Goal: Subscribe to service/newsletter

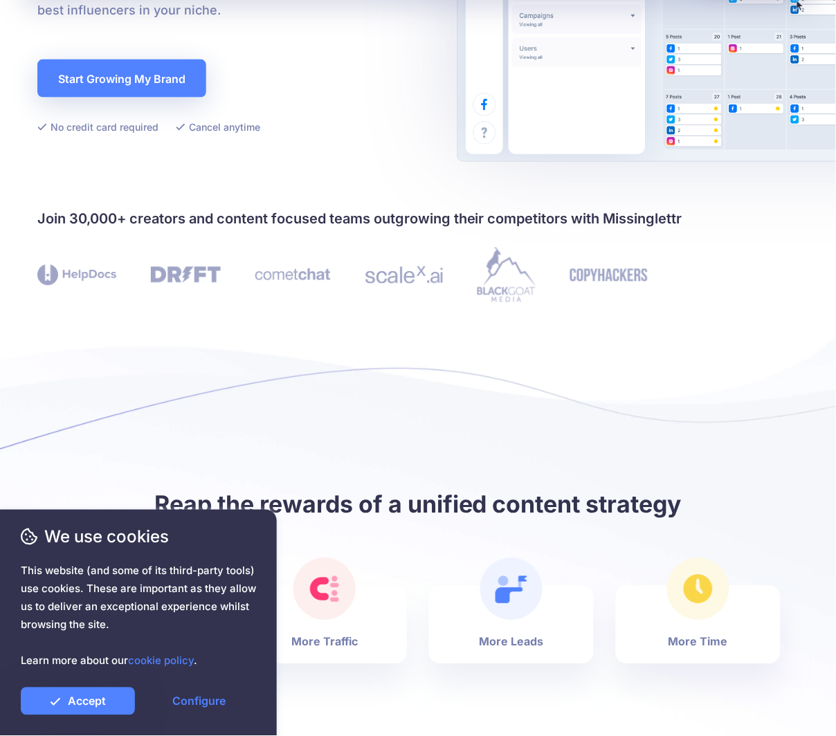
scroll to position [542, 0]
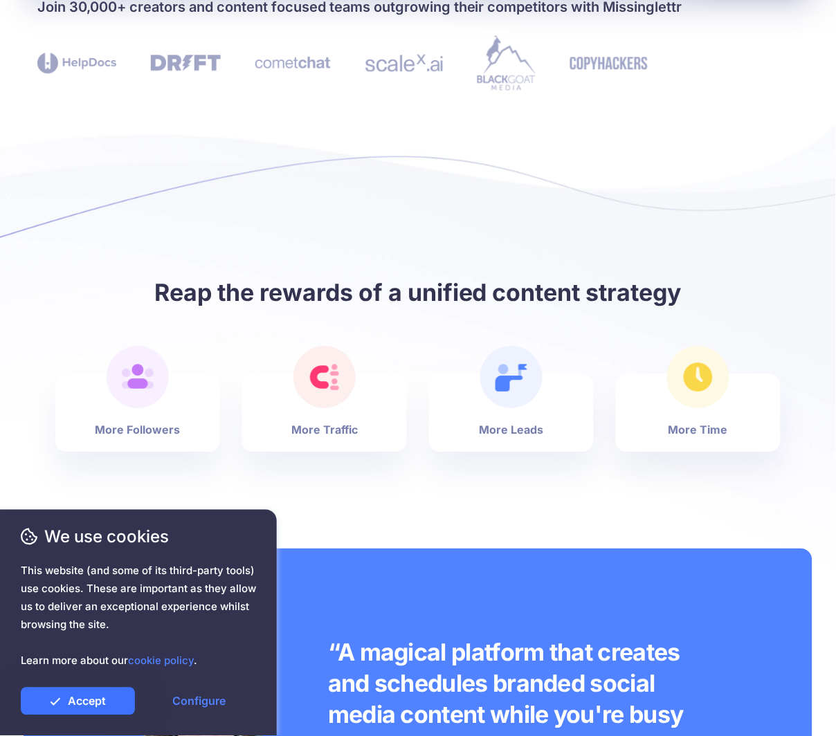
click at [82, 697] on link "Accept" at bounding box center [78, 702] width 114 height 28
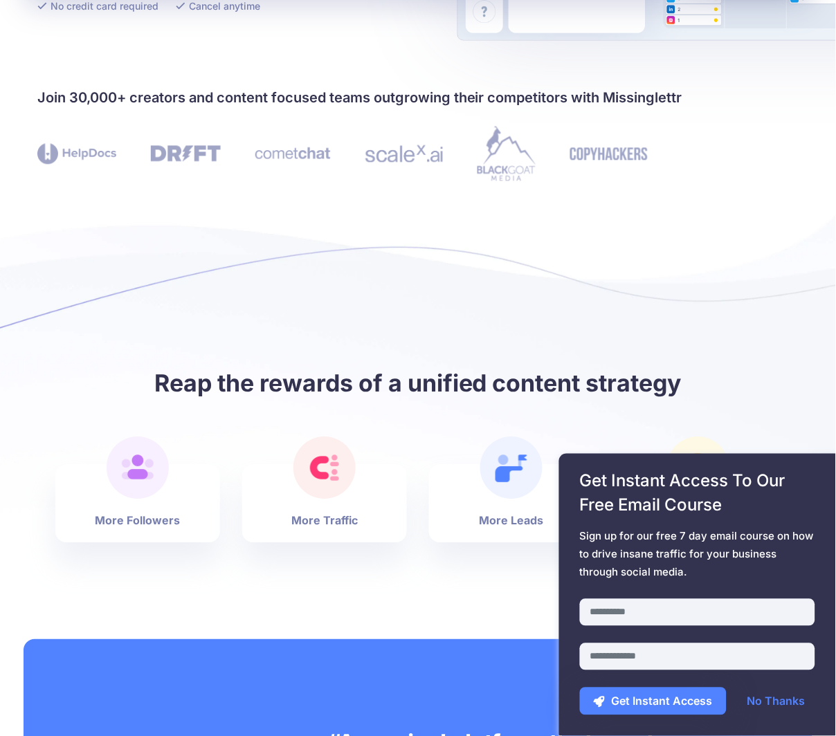
scroll to position [0, 0]
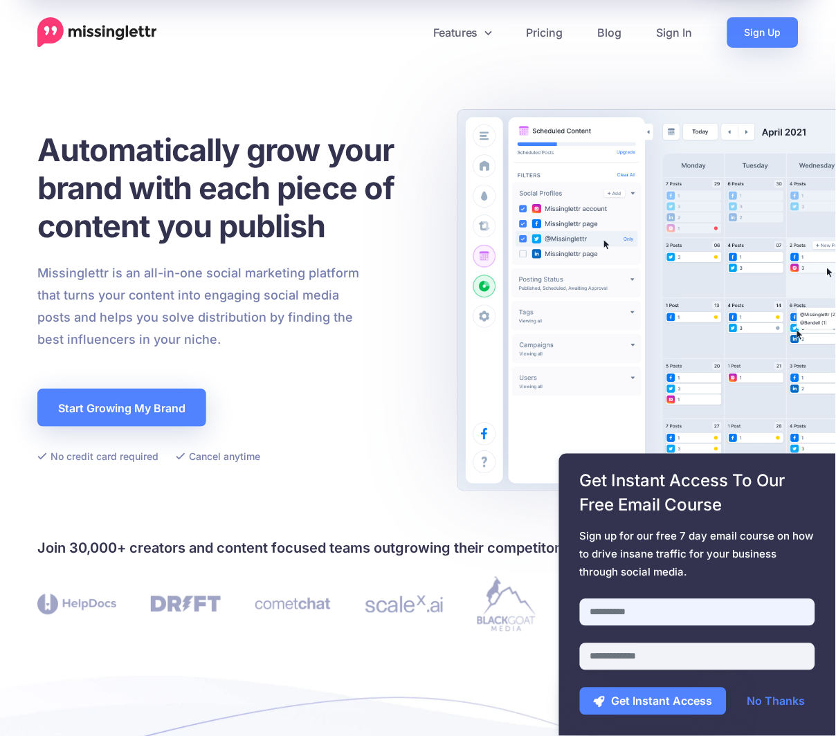
click at [667, 616] on input "text" at bounding box center [697, 612] width 235 height 27
type input "*******"
click at [641, 649] on input "email" at bounding box center [697, 656] width 235 height 27
type input "**********"
click at [700, 708] on button "Get Instant Access" at bounding box center [653, 702] width 147 height 28
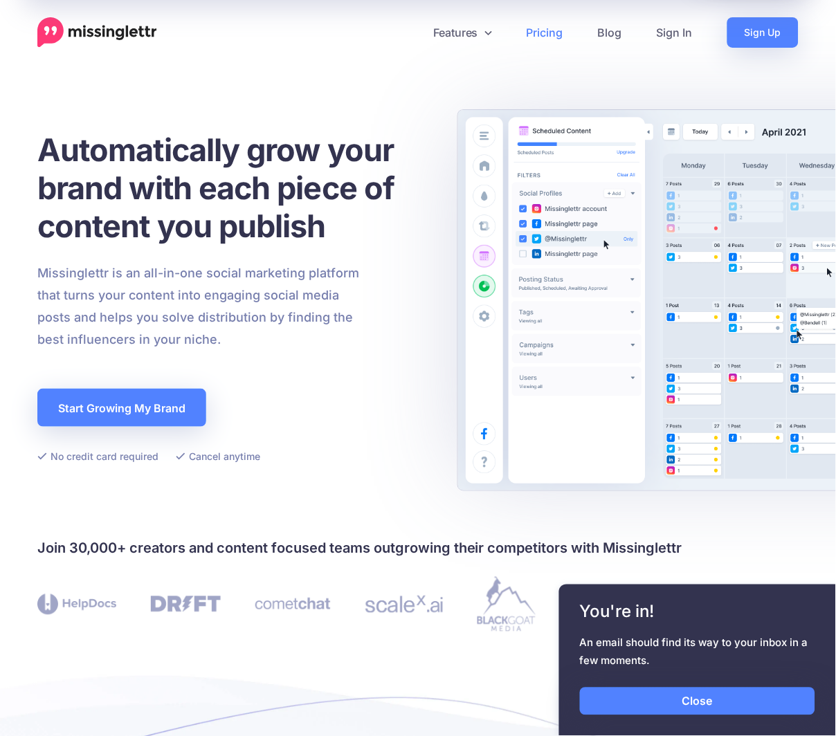
click at [556, 33] on link "Pricing" at bounding box center [544, 32] width 71 height 30
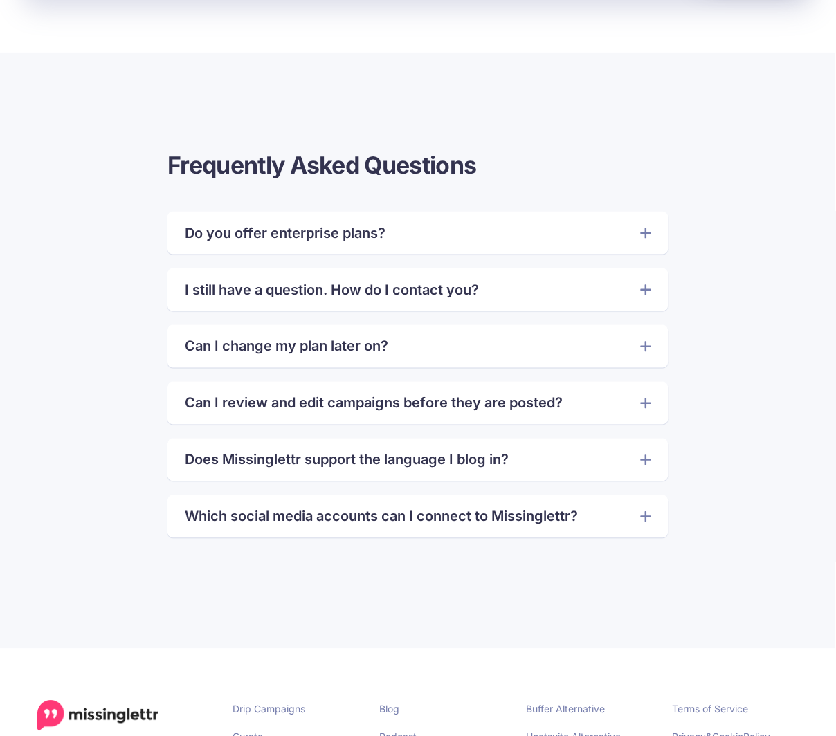
scroll to position [3126, 0]
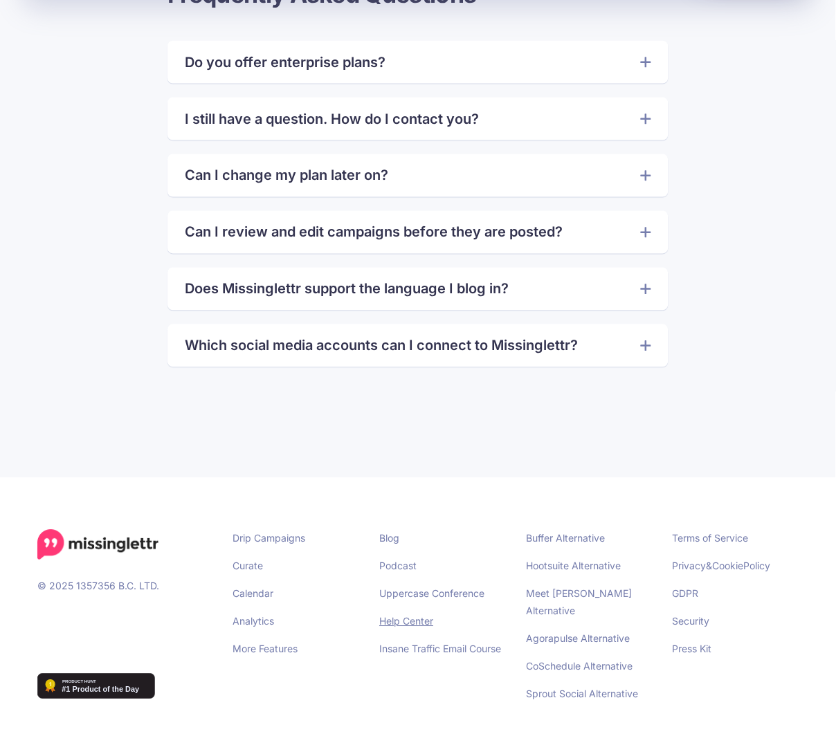
click at [427, 620] on link "Help Center" at bounding box center [406, 622] width 54 height 12
